Goal: Task Accomplishment & Management: Use online tool/utility

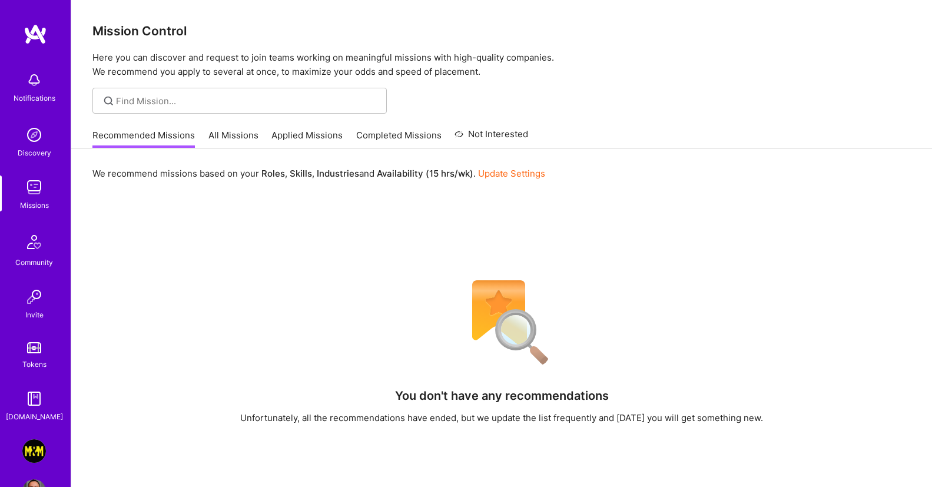
click at [217, 137] on link "All Missions" at bounding box center [234, 138] width 50 height 19
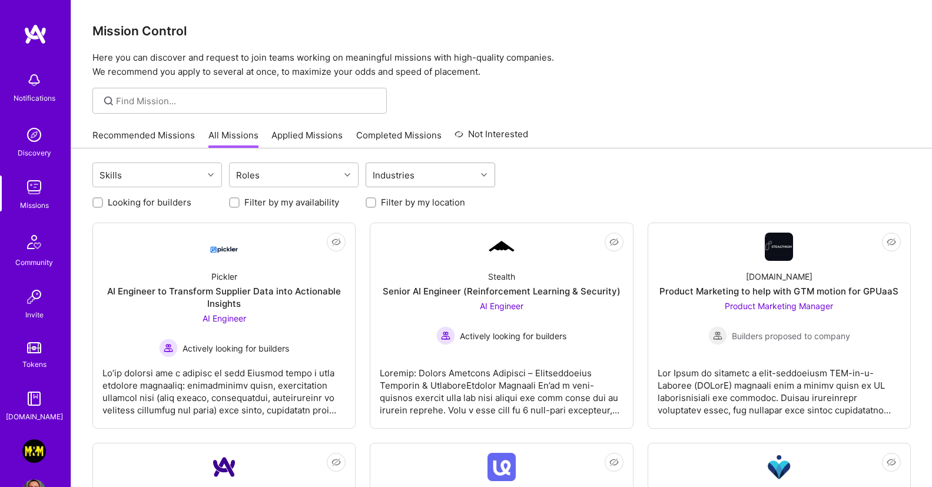
click at [431, 171] on div "Industries" at bounding box center [421, 175] width 110 height 24
click at [438, 178] on div "Industries" at bounding box center [421, 175] width 110 height 24
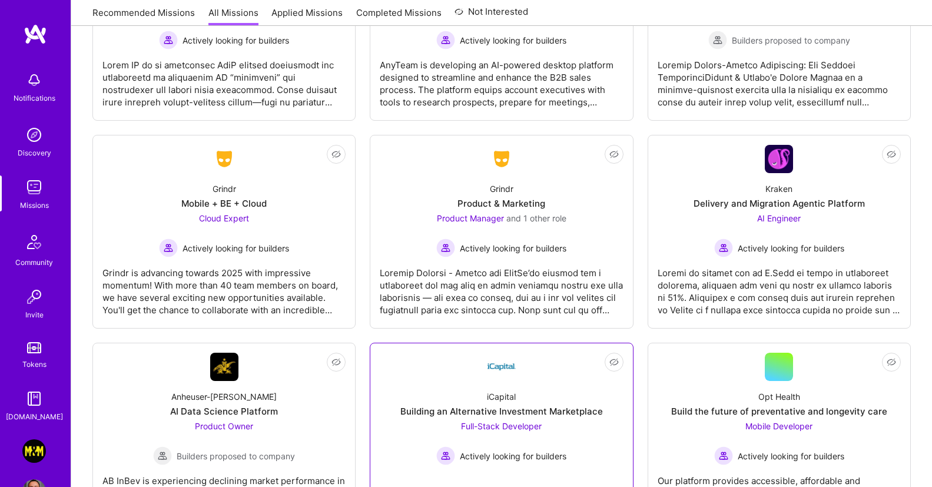
scroll to position [2824, 0]
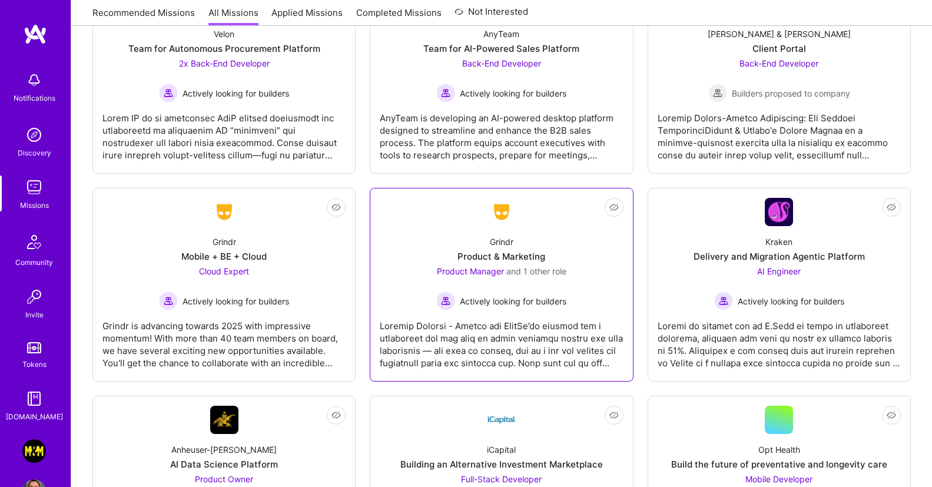
click at [429, 234] on div "Grindr Product & Marketing Product Manager and 1 other role Actively looking fo…" at bounding box center [501, 268] width 243 height 84
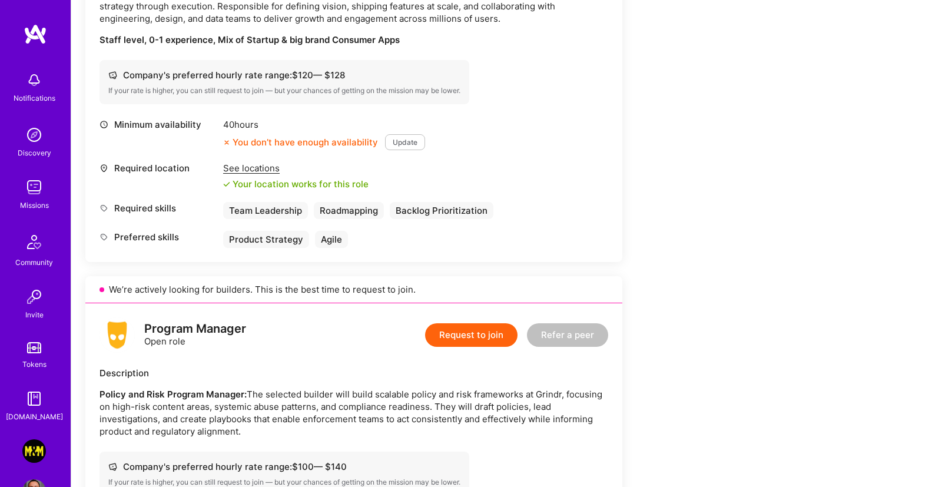
scroll to position [70, 0]
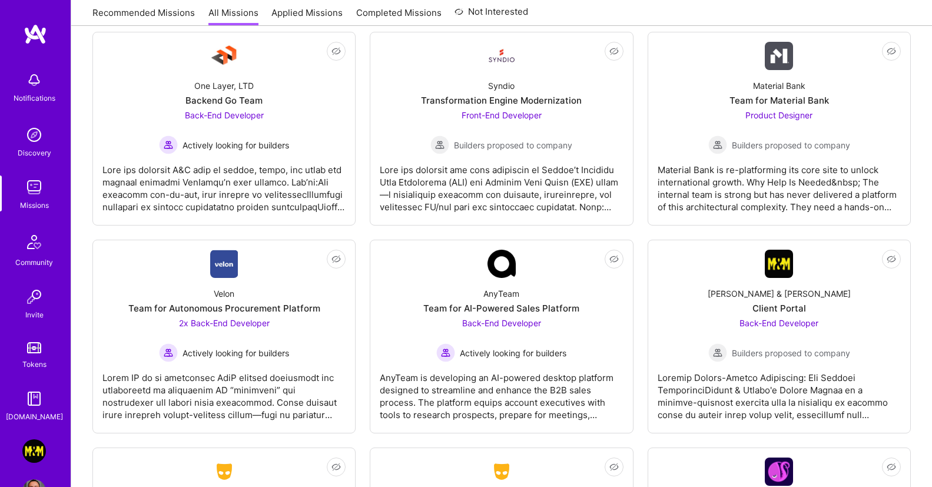
scroll to position [2564, 0]
click at [782, 256] on img at bounding box center [779, 264] width 28 height 28
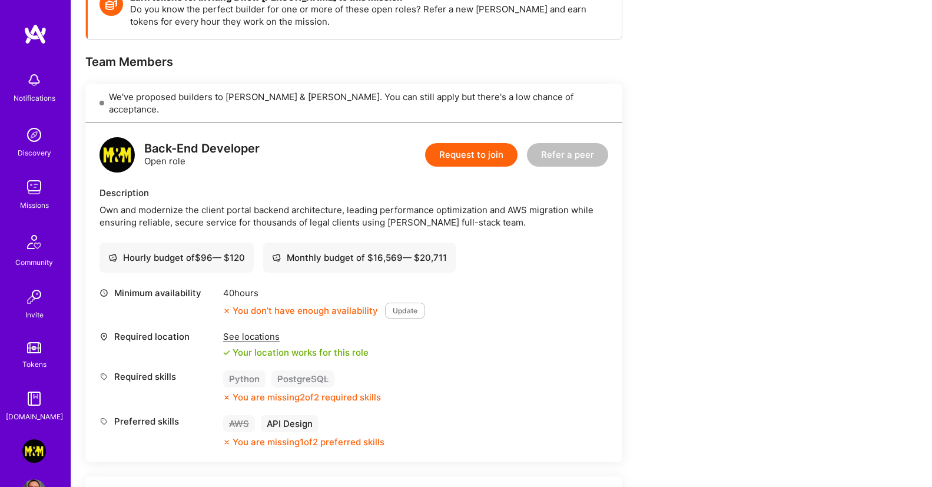
scroll to position [117, 0]
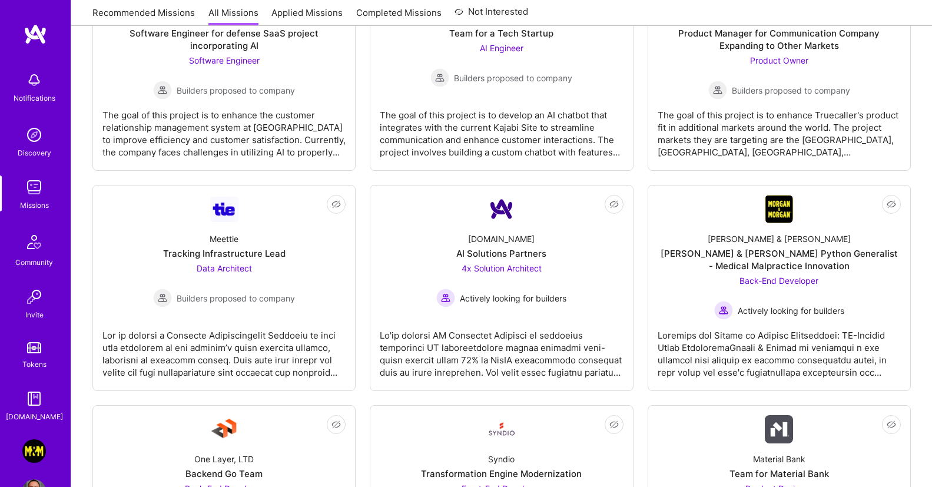
scroll to position [2191, 0]
click at [727, 247] on div "[PERSON_NAME] & [PERSON_NAME] Python Generalist - Medical Malpractice Innovation" at bounding box center [779, 259] width 243 height 25
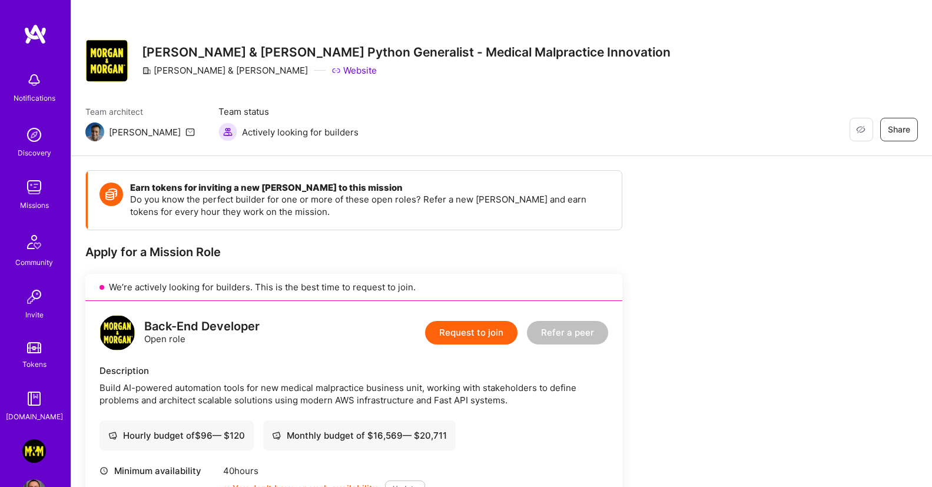
scroll to position [2, 0]
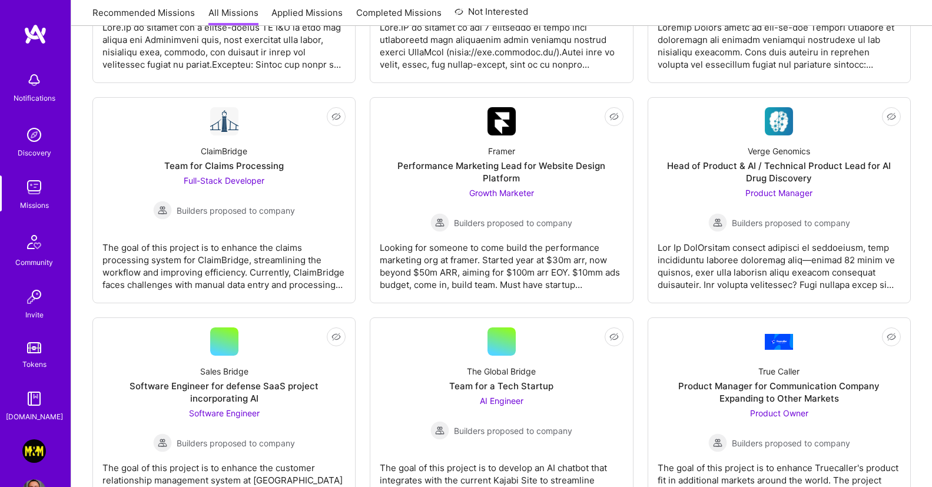
scroll to position [1837, 0]
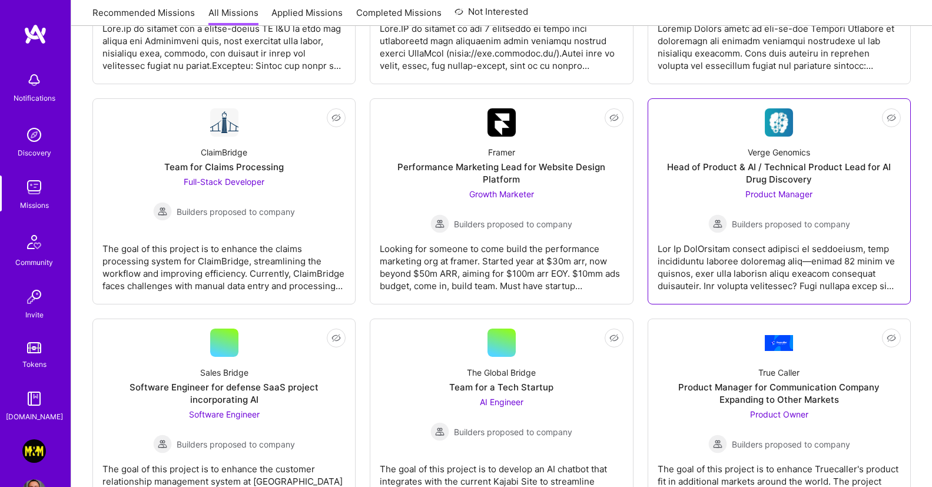
click at [758, 242] on div at bounding box center [779, 262] width 243 height 59
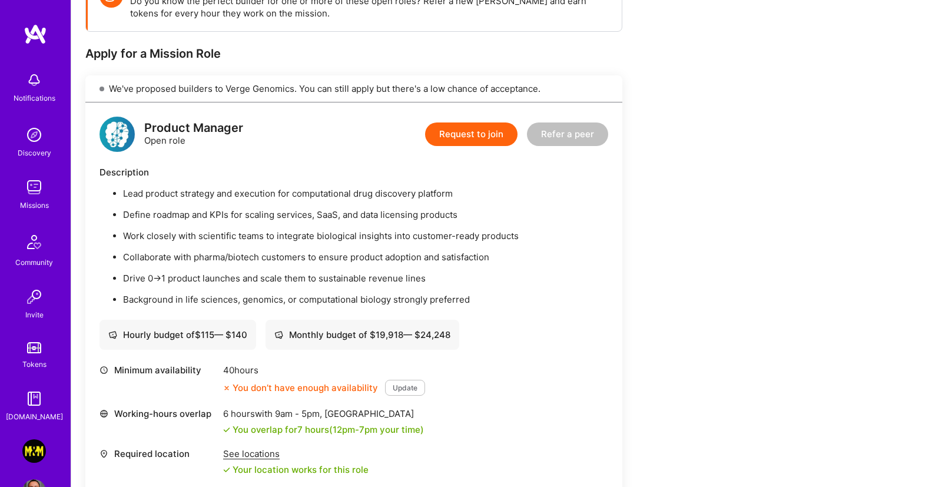
scroll to position [205, 0]
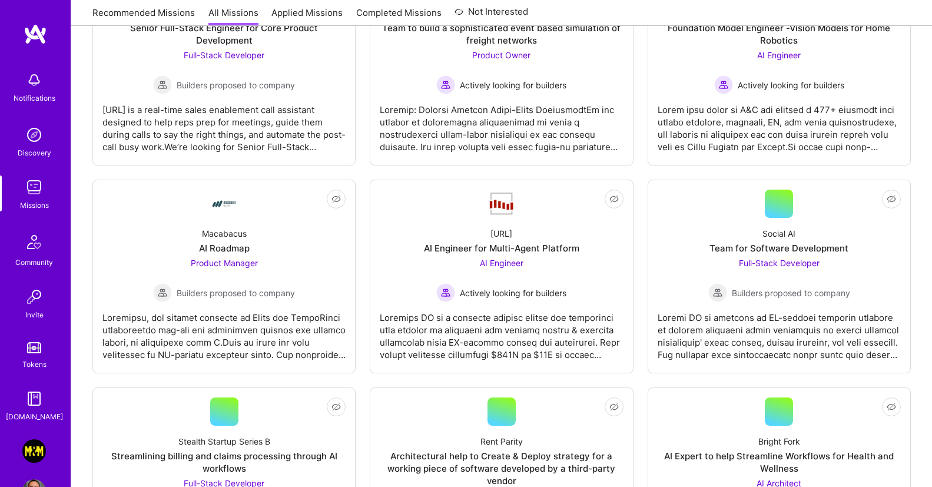
scroll to position [1002, 0]
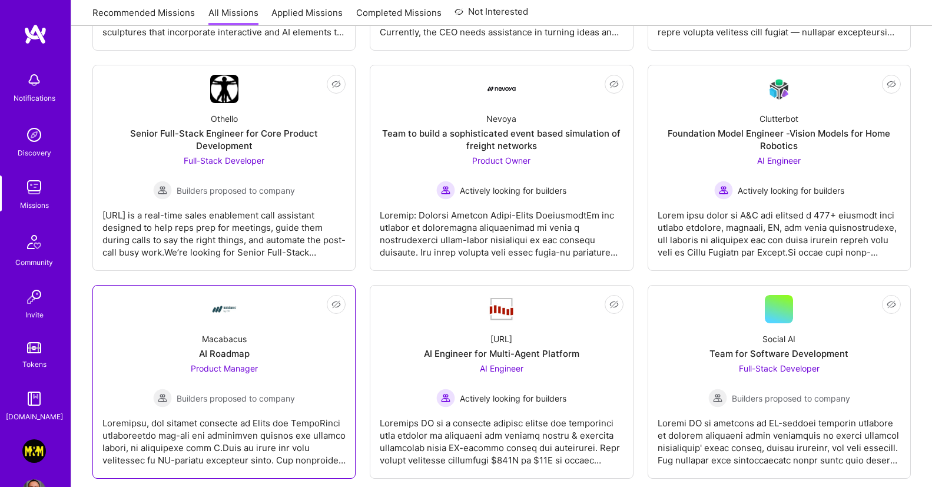
click at [290, 332] on div "Macabacus AI Roadmap Product Manager Builders proposed to company" at bounding box center [223, 365] width 243 height 84
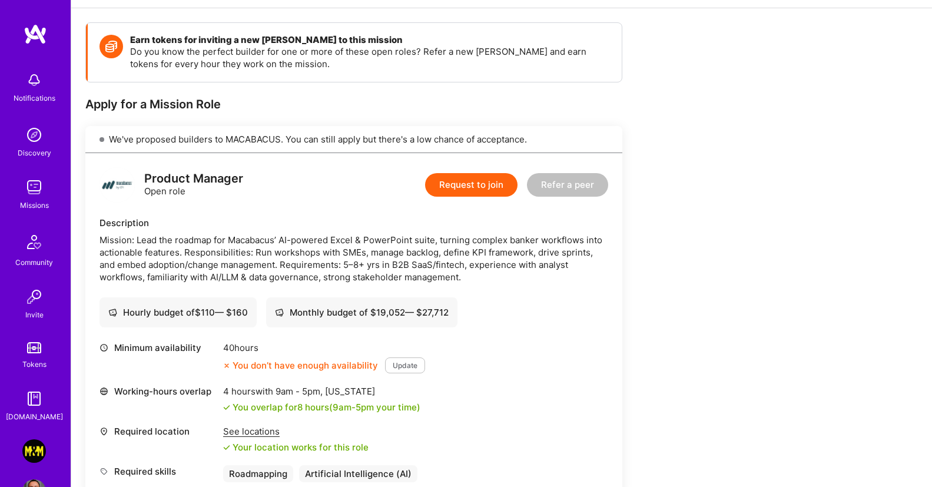
scroll to position [242, 0]
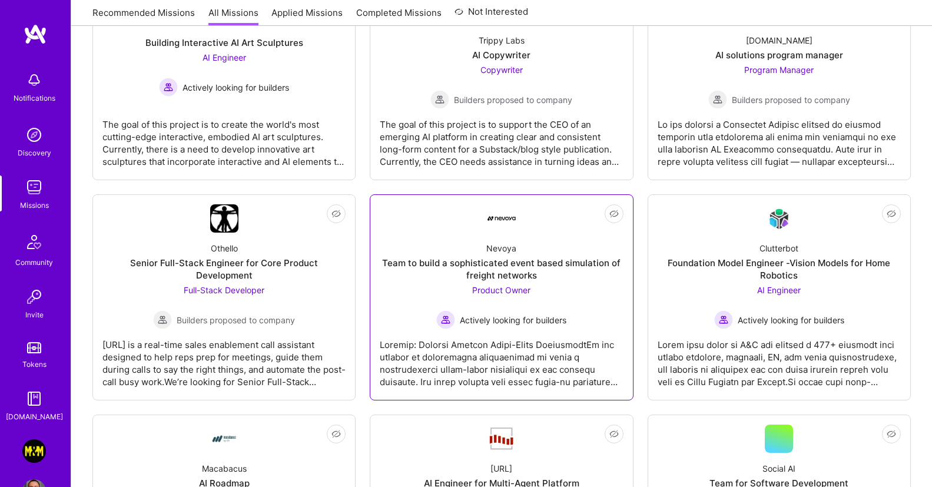
scroll to position [869, 0]
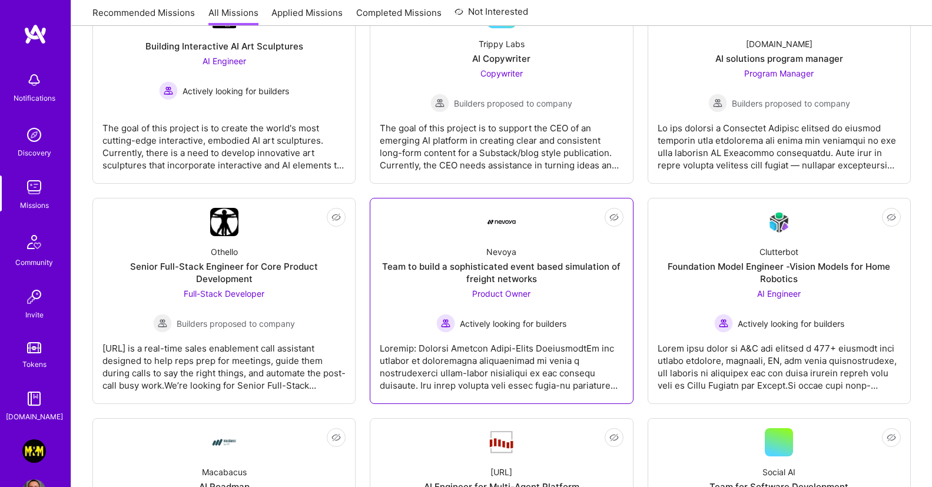
click at [416, 244] on div "Nevoya Team to build a sophisticated event based simulation of freight networks…" at bounding box center [501, 284] width 243 height 97
